Goal: Transaction & Acquisition: Purchase product/service

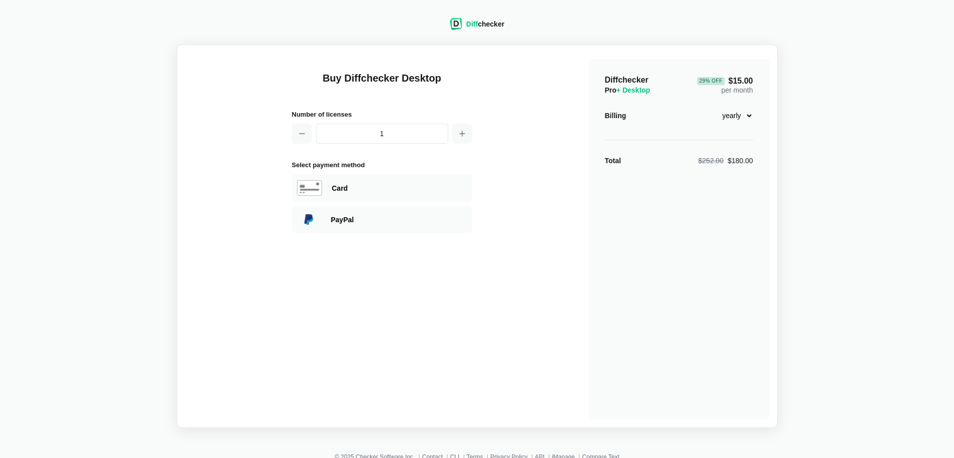
click at [742, 118] on select "monthly yearly" at bounding box center [731, 115] width 43 height 17
click at [710, 107] on select "monthly yearly" at bounding box center [731, 115] width 43 height 17
click at [738, 111] on select "monthly yearly" at bounding box center [731, 115] width 43 height 17
select select "desktop-yearly-180"
click at [710, 107] on select "monthly yearly" at bounding box center [731, 115] width 43 height 17
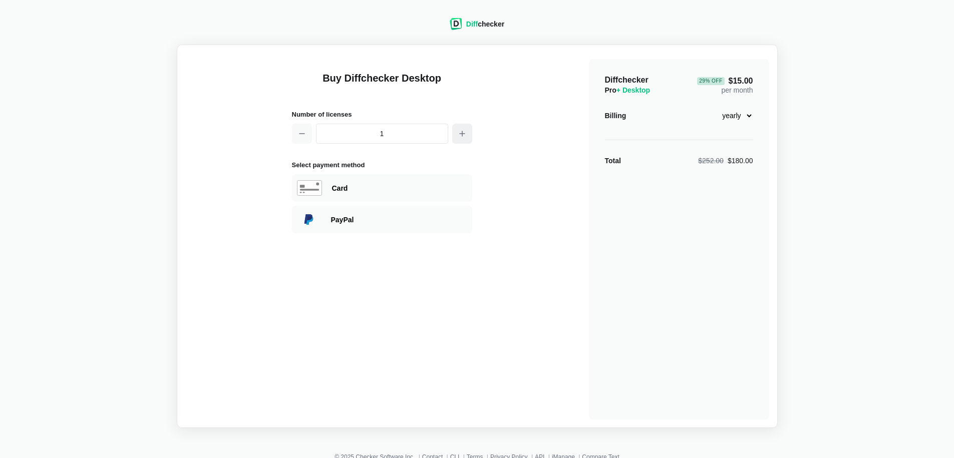
click at [464, 132] on icon "button" at bounding box center [462, 134] width 8 height 8
click at [305, 136] on icon "button" at bounding box center [302, 134] width 8 height 8
type input "1"
click at [331, 23] on div "Diff checker Buy Diffchecker Desktop Number of licenses 1 Select payment method…" at bounding box center [477, 217] width 942 height 422
click at [392, 223] on div "PayPal" at bounding box center [399, 220] width 136 height 10
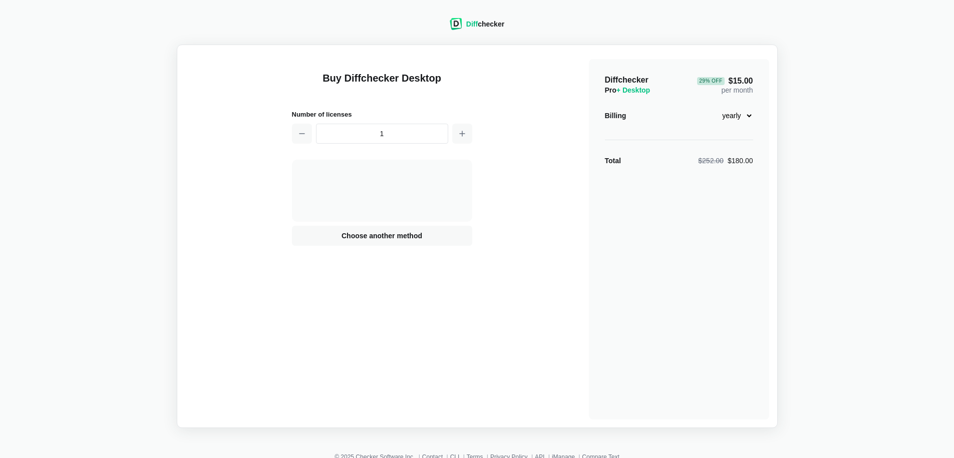
scroll to position [32, 0]
